Goal: Transaction & Acquisition: Purchase product/service

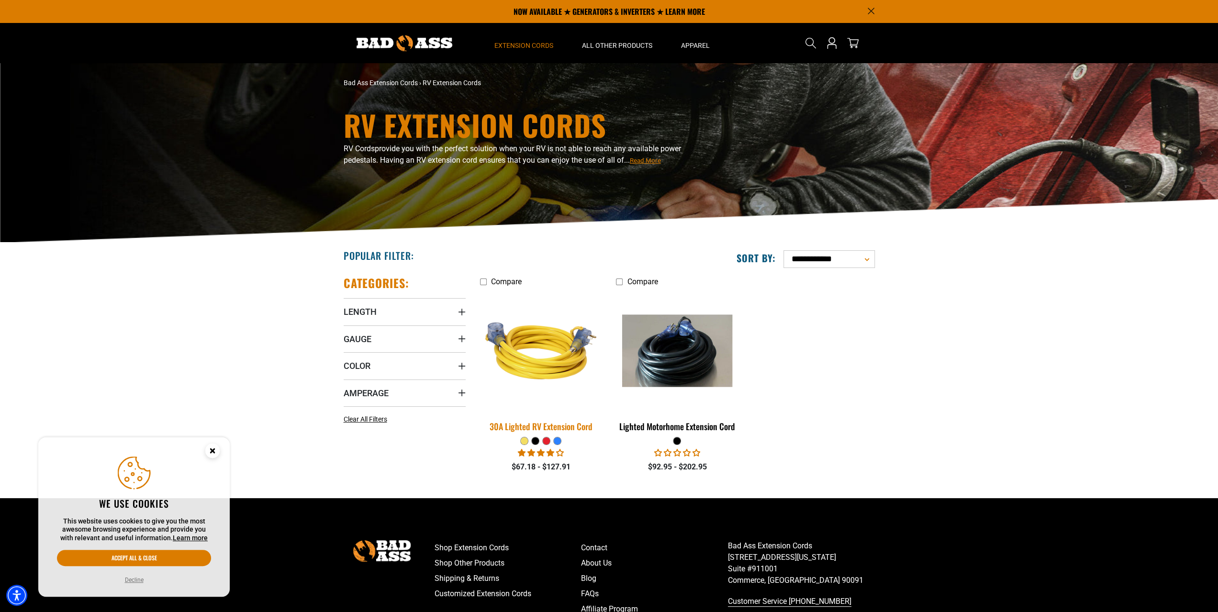
click at [543, 366] on img at bounding box center [541, 351] width 134 height 123
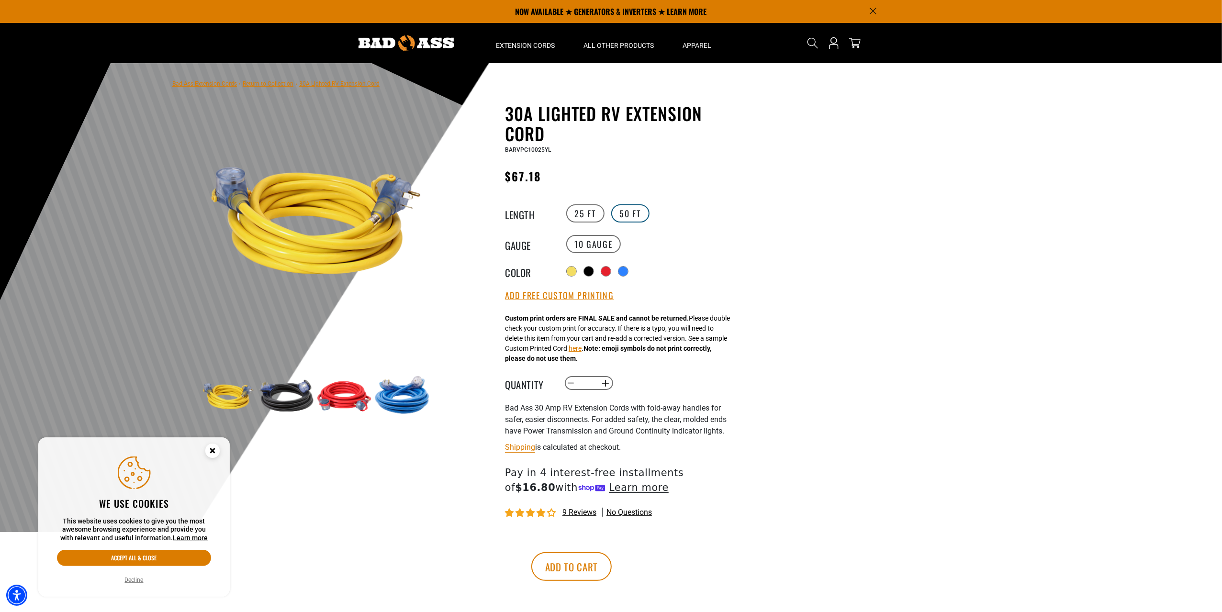
click at [626, 216] on label "50 FT" at bounding box center [630, 213] width 38 height 18
click at [591, 270] on div at bounding box center [590, 273] width 10 height 10
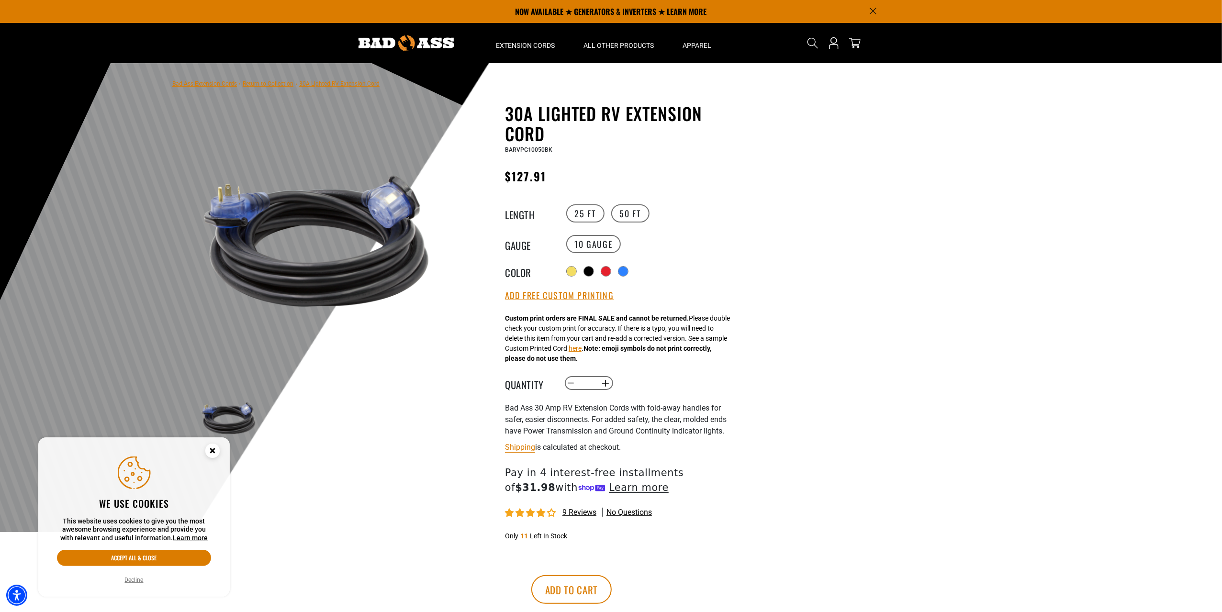
click at [212, 449] on icon "Close this option" at bounding box center [212, 450] width 3 height 3
